Goal: Information Seeking & Learning: Learn about a topic

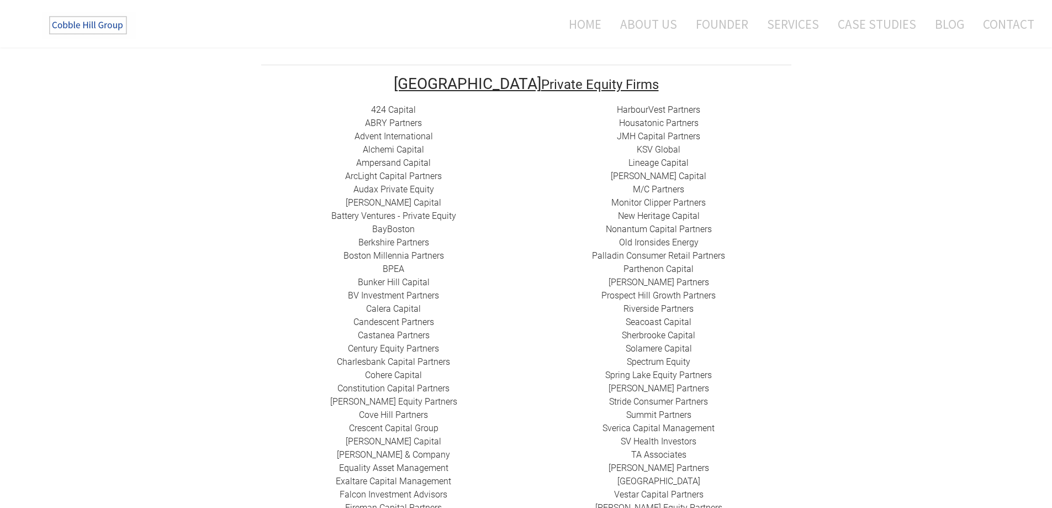
click at [395, 171] on link "​ArcLight Capital Partners" at bounding box center [393, 176] width 97 height 10
click at [397, 184] on link "Audax Private Equity" at bounding box center [394, 189] width 81 height 10
click at [383, 210] on link "Battery Ventures - Private Equity" at bounding box center [393, 215] width 125 height 10
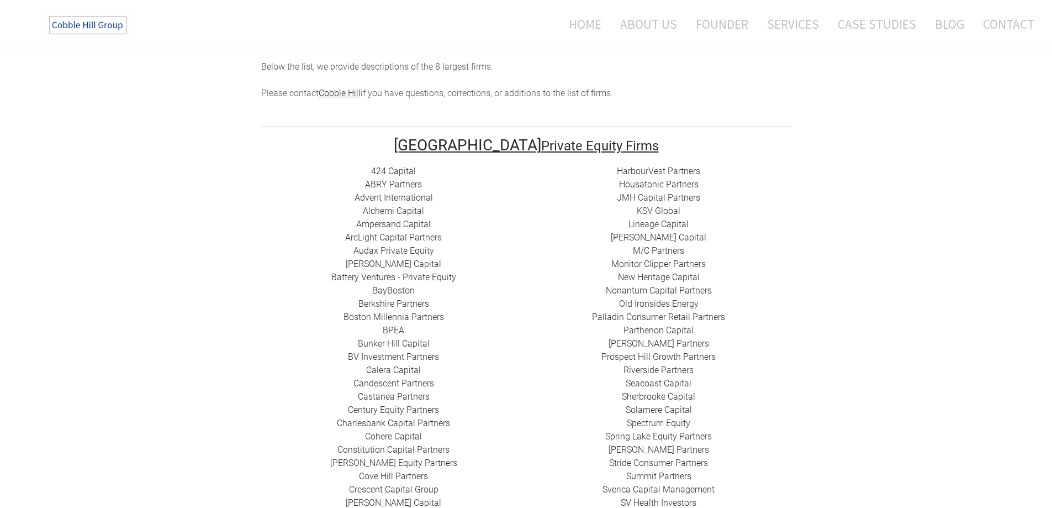
scroll to position [221, 0]
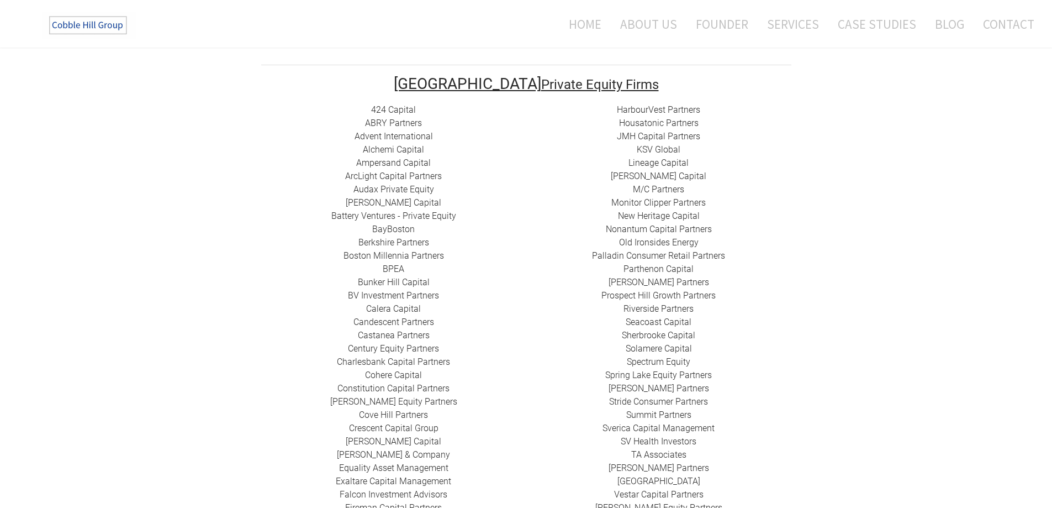
click at [388, 224] on link "BayBoston" at bounding box center [393, 229] width 43 height 10
click at [419, 250] on link "Boston Millennia Partners" at bounding box center [394, 255] width 101 height 10
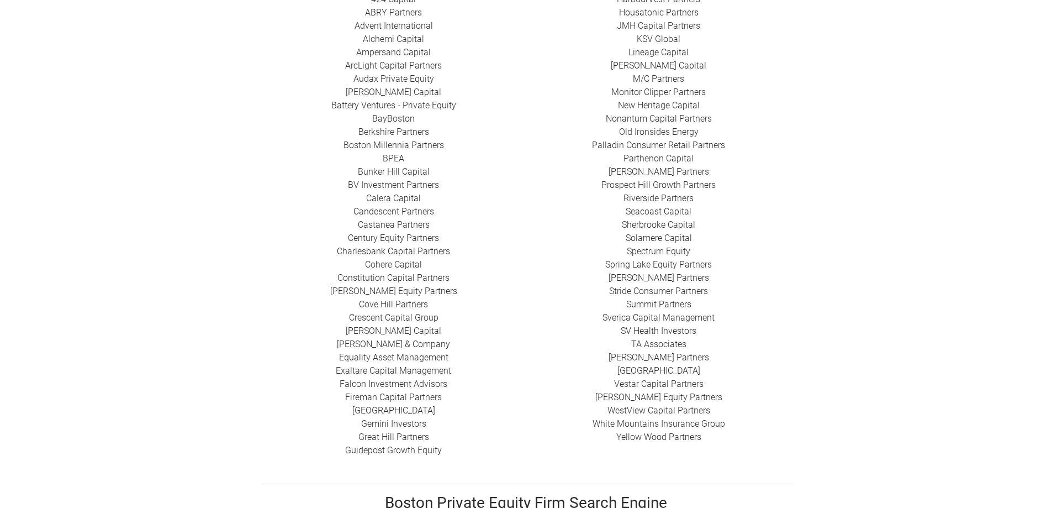
scroll to position [331, 0]
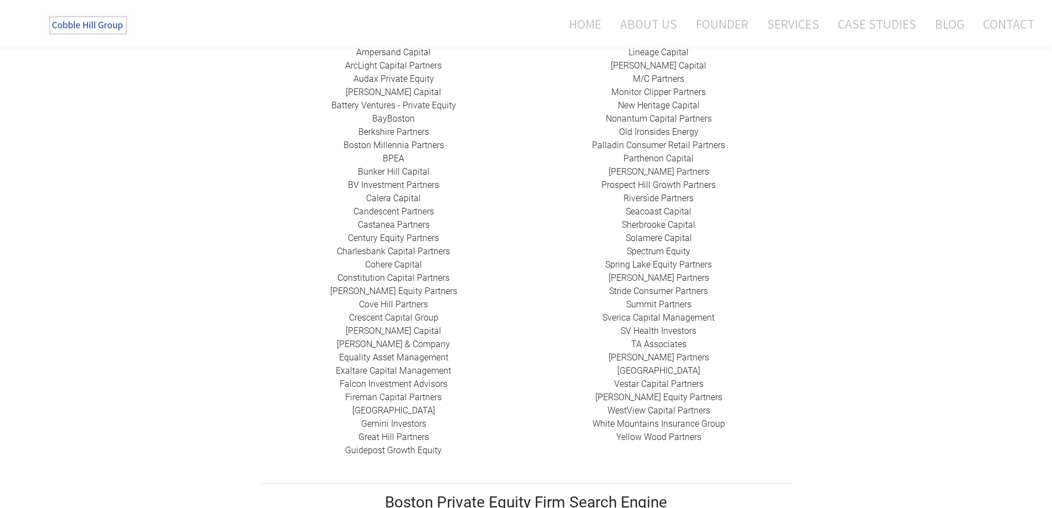
click at [393, 153] on link "BPEA" at bounding box center [394, 158] width 22 height 10
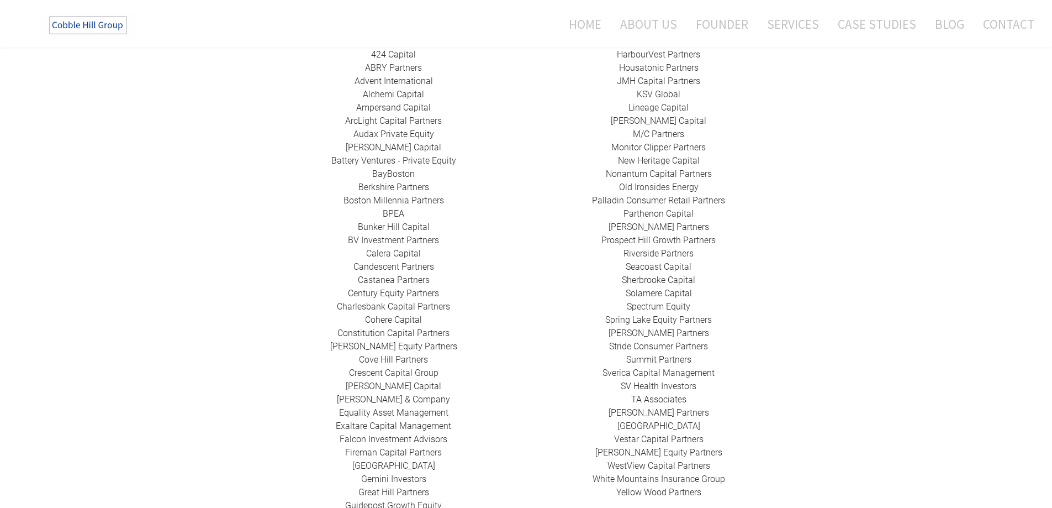
scroll to position [0, 0]
click at [396, 222] on link "​Bunker Hill Capital" at bounding box center [394, 227] width 72 height 10
click at [390, 235] on link "BV Investment Partners" at bounding box center [393, 240] width 91 height 10
